Goal: Book appointment/travel/reservation

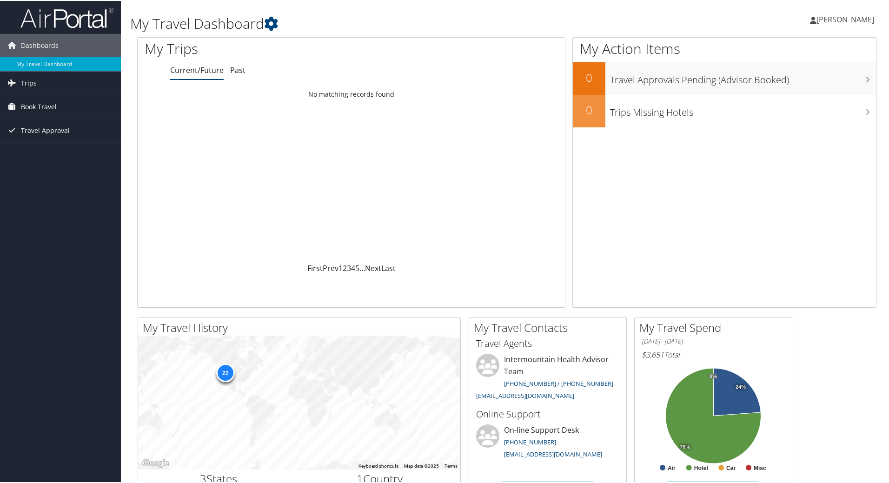
click at [45, 109] on span "Book Travel" at bounding box center [39, 105] width 36 height 23
click at [57, 156] on link "Book/Manage Online Trips" at bounding box center [60, 152] width 121 height 14
click at [52, 153] on link "Book/Manage Online Trips" at bounding box center [60, 152] width 121 height 14
click at [26, 83] on span "Trips" at bounding box center [29, 82] width 16 height 23
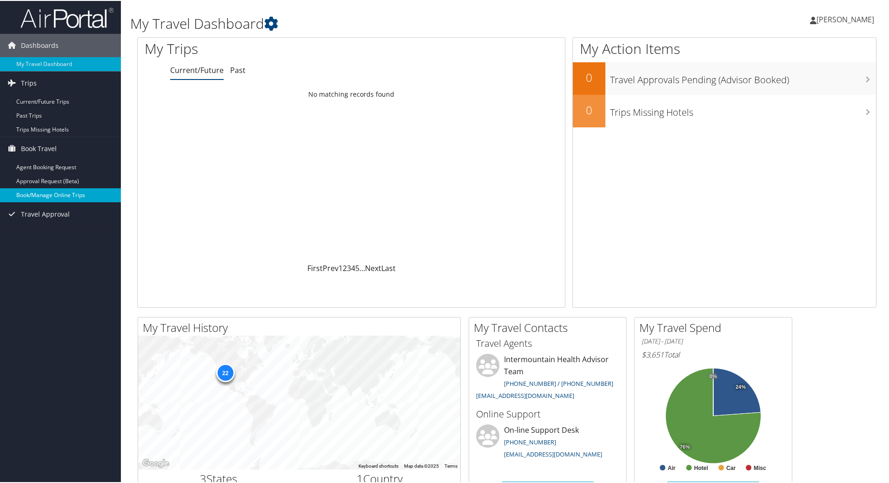
click at [59, 196] on link "Book/Manage Online Trips" at bounding box center [60, 194] width 121 height 14
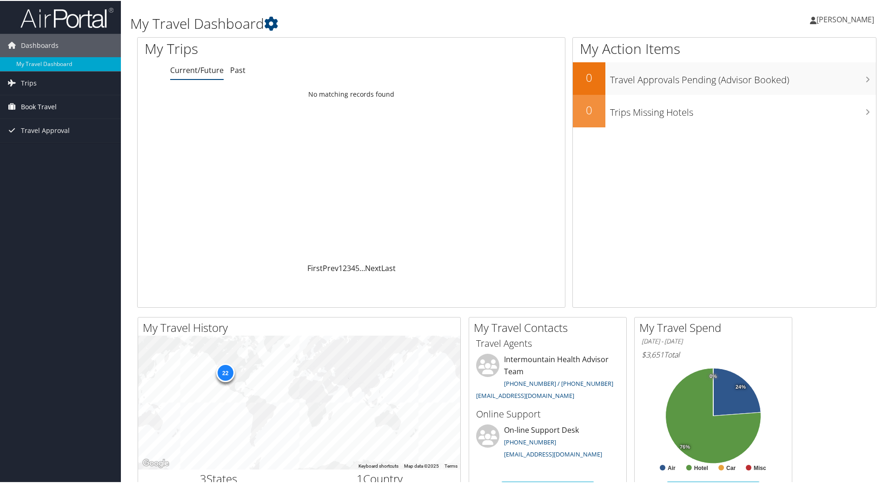
click at [48, 111] on span "Book Travel" at bounding box center [39, 105] width 36 height 23
click at [49, 151] on link "Book/Manage Online Trips" at bounding box center [60, 152] width 121 height 14
click at [48, 157] on link "Book/Manage Online Trips" at bounding box center [60, 152] width 121 height 14
